Goal: Information Seeking & Learning: Learn about a topic

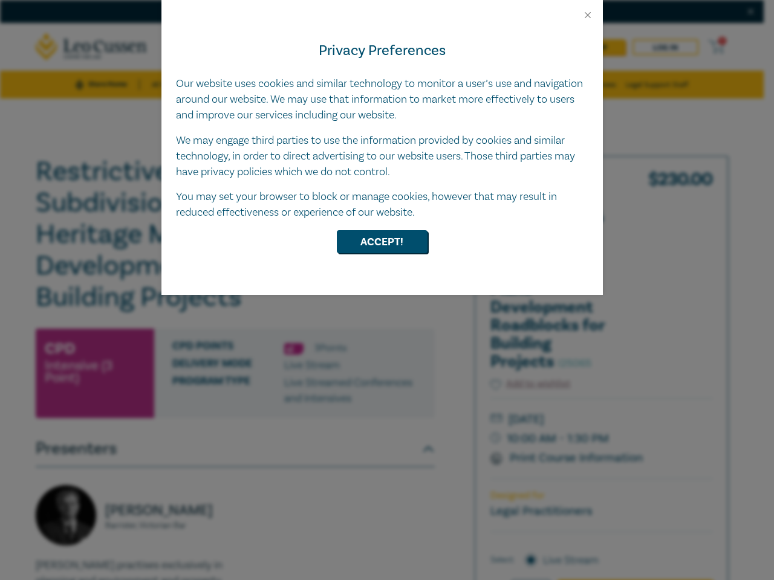
click at [387, 290] on div "Privacy Preferences Our website uses cookies and similar technology to monitor …" at bounding box center [381, 158] width 441 height 275
click at [588, 15] on button "Close" at bounding box center [587, 15] width 11 height 11
click at [387, 290] on div "Privacy Preferences Our website uses cookies and similar technology to monitor …" at bounding box center [381, 158] width 441 height 275
click at [588, 15] on button "Close" at bounding box center [587, 15] width 11 height 11
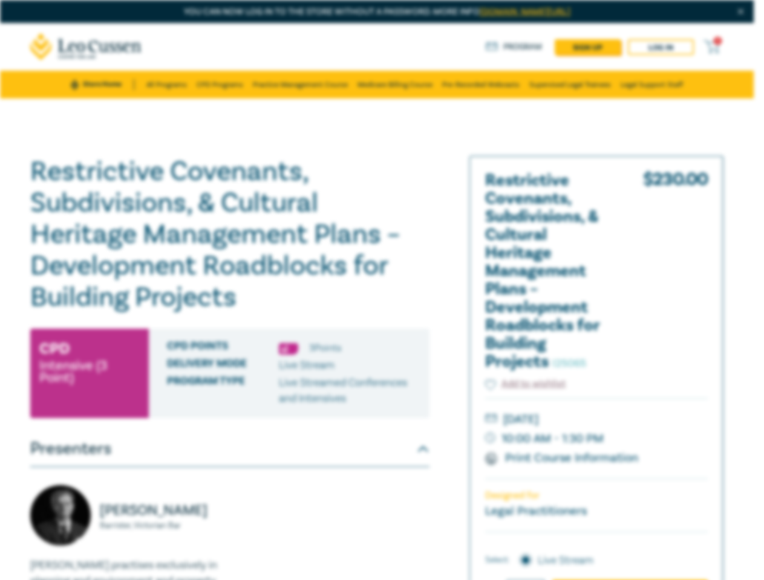
click at [382, 242] on h1 "Restrictive Covenants, Subdivisions, & Cultural Heritage Management Plans – Dev…" at bounding box center [229, 234] width 399 height 157
